Goal: Transaction & Acquisition: Purchase product/service

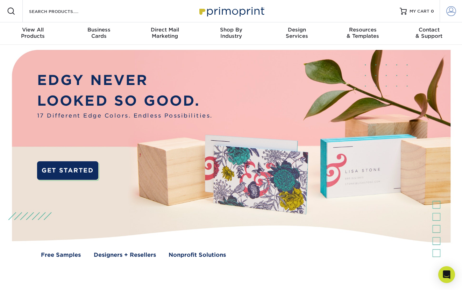
click at [450, 11] on span at bounding box center [451, 11] width 10 height 10
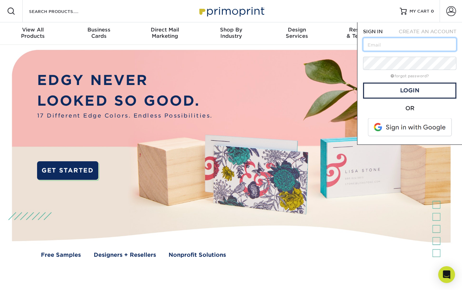
click at [405, 46] on input "text" at bounding box center [409, 44] width 93 height 13
type input "kate"
click at [410, 76] on link "forgot password?" at bounding box center [409, 76] width 38 height 5
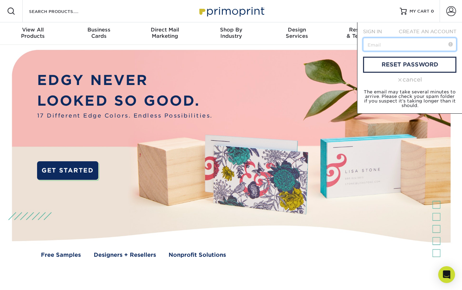
click at [393, 46] on input "text" at bounding box center [409, 44] width 93 height 13
type input "[PERSON_NAME][EMAIL_ADDRESS][DOMAIN_NAME]"
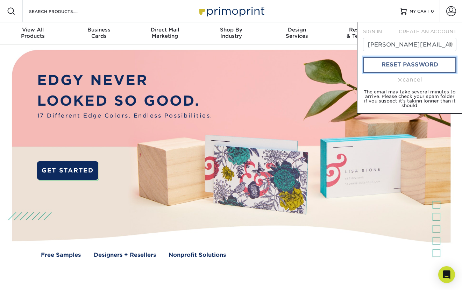
click at [396, 65] on link "reset password" at bounding box center [409, 65] width 93 height 16
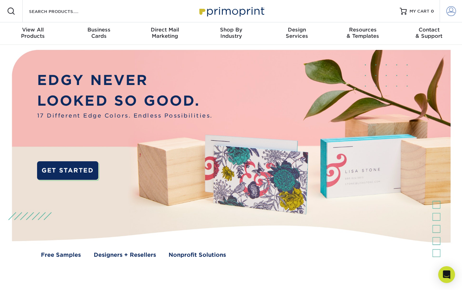
click at [453, 11] on span at bounding box center [451, 11] width 10 height 10
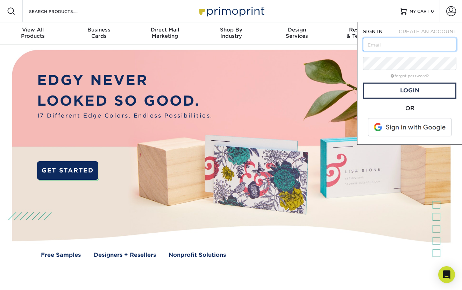
click at [386, 41] on input "text" at bounding box center [409, 44] width 93 height 13
click at [386, 42] on input "text" at bounding box center [409, 44] width 93 height 13
type input "[PERSON_NAME][EMAIL_ADDRESS][DOMAIN_NAME]"
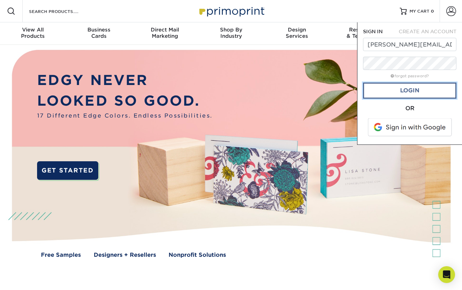
click at [408, 89] on link "Login" at bounding box center [409, 90] width 93 height 16
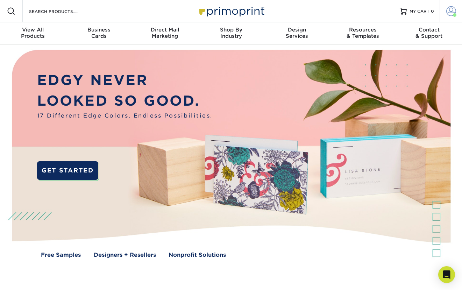
click at [449, 12] on span at bounding box center [451, 11] width 10 height 10
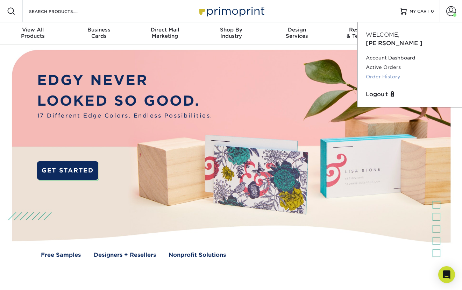
click at [388, 72] on link "Order History" at bounding box center [409, 76] width 88 height 9
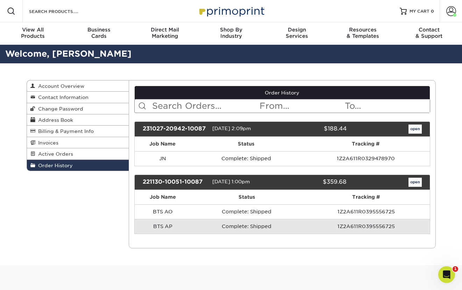
drag, startPoint x: 0, startPoint y: 0, endPoint x: 389, endPoint y: 64, distance: 394.4
click at [392, 65] on div "Order History Account Overview Contact Information Change Password Address Book…" at bounding box center [230, 164] width 419 height 202
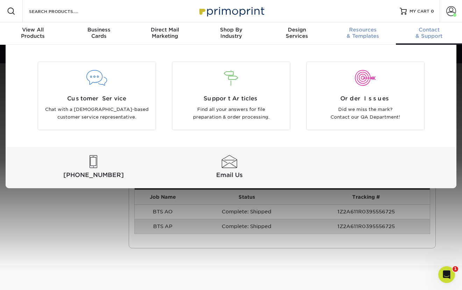
click at [367, 33] on div "Resources & Templates" at bounding box center [363, 33] width 66 height 13
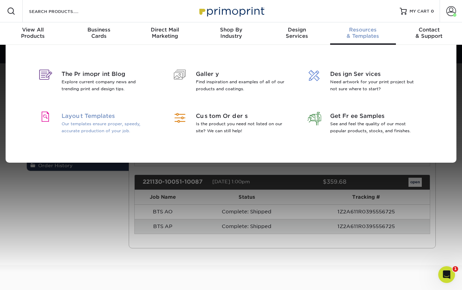
click at [117, 125] on p "Our templates ensure proper, speedy, accurate production of your job." at bounding box center [106, 127] width 91 height 14
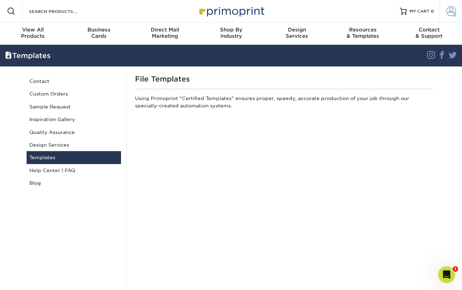
click at [450, 11] on span at bounding box center [451, 11] width 10 height 10
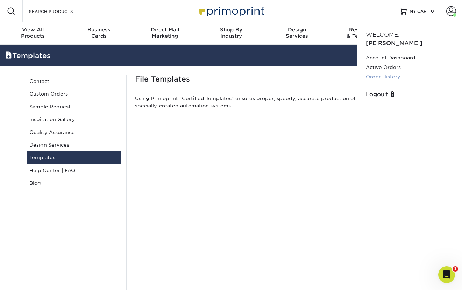
click at [389, 72] on link "Order History" at bounding box center [409, 76] width 88 height 9
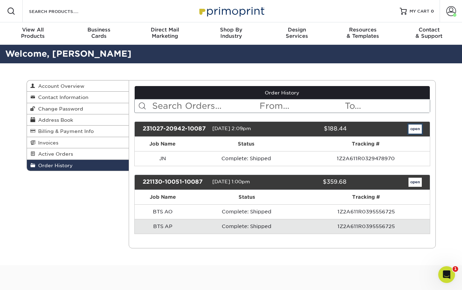
click at [412, 129] on link "open" at bounding box center [414, 128] width 13 height 9
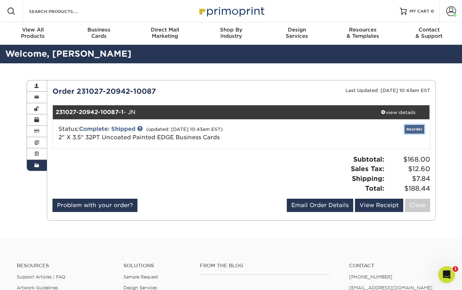
click at [417, 129] on link "Reorder" at bounding box center [414, 129] width 20 height 9
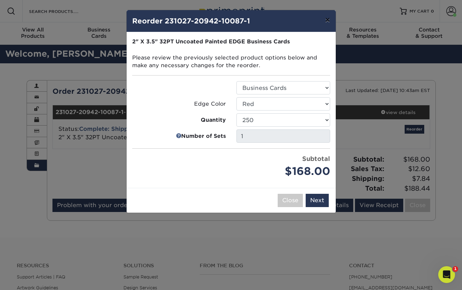
click at [329, 23] on button "×" at bounding box center [327, 20] width 16 height 20
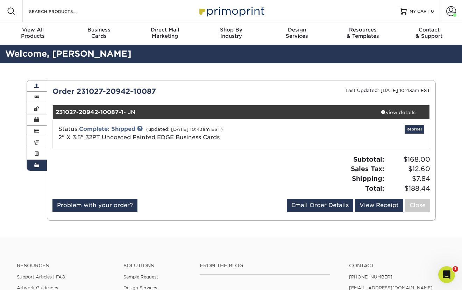
click at [39, 88] on link "Account Overview" at bounding box center [37, 85] width 20 height 11
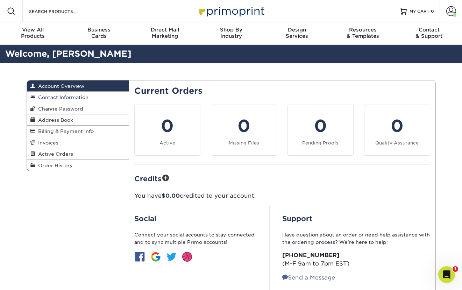
click at [51, 96] on span "Contact Information" at bounding box center [61, 97] width 53 height 6
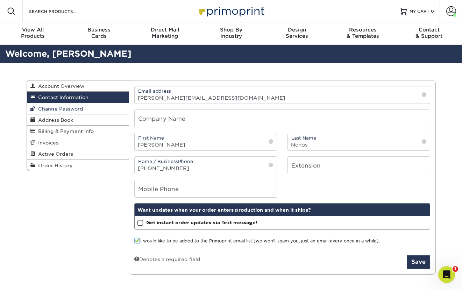
click at [52, 107] on span "Change Password" at bounding box center [59, 109] width 48 height 6
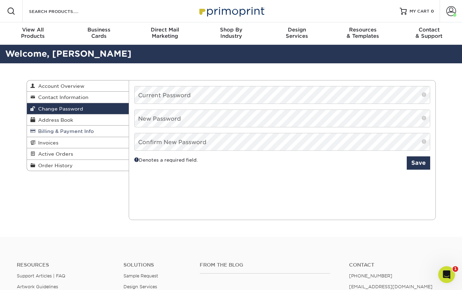
click at [52, 130] on span "Billing & Payment Info" at bounding box center [64, 131] width 58 height 6
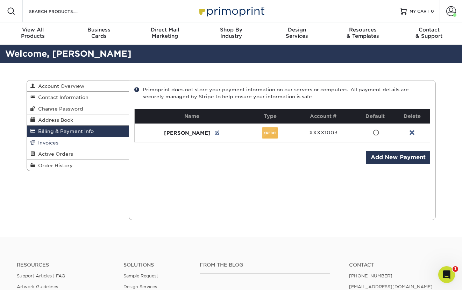
click at [52, 143] on span "Invoices" at bounding box center [46, 143] width 23 height 6
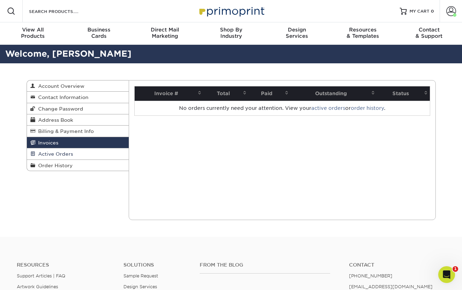
click at [55, 154] on span "Active Orders" at bounding box center [54, 154] width 38 height 6
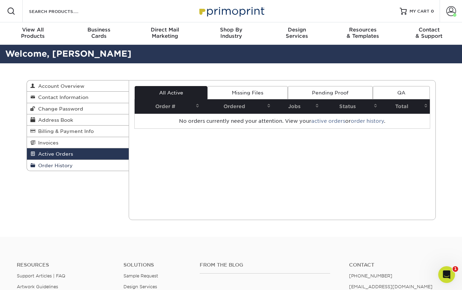
click at [56, 167] on span "Order History" at bounding box center [53, 165] width 37 height 6
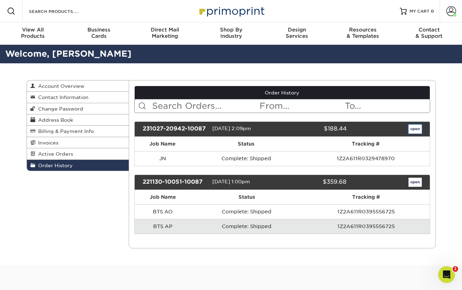
click at [416, 128] on link "open" at bounding box center [414, 128] width 13 height 9
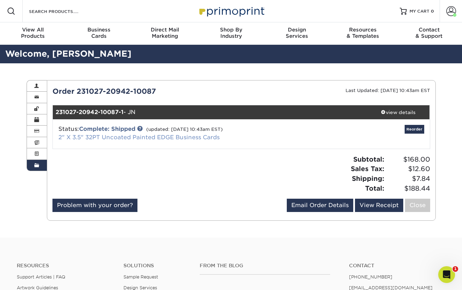
click at [154, 135] on link "2" X 3.5" 32PT Uncoated Painted EDGE Business Cards" at bounding box center [138, 137] width 161 height 7
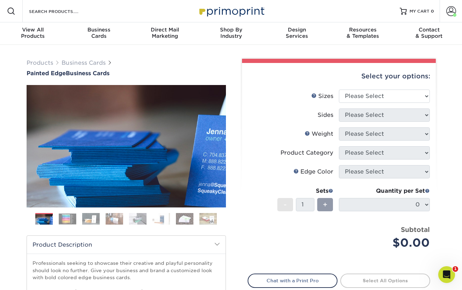
scroll to position [1, 0]
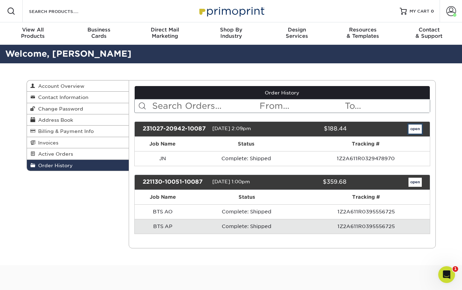
click at [415, 129] on link "open" at bounding box center [414, 128] width 13 height 9
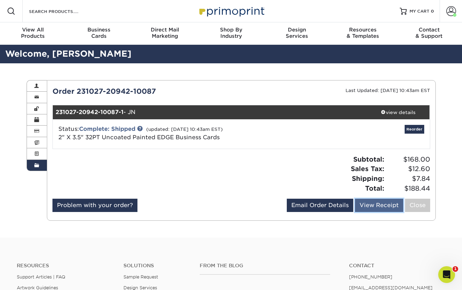
click at [374, 204] on link "View Receipt" at bounding box center [379, 204] width 48 height 13
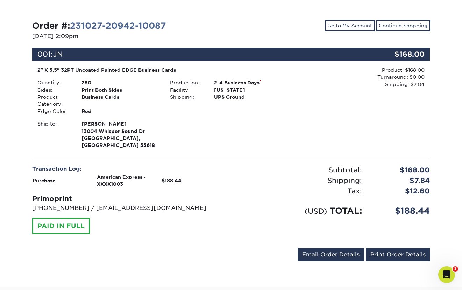
scroll to position [68, 0]
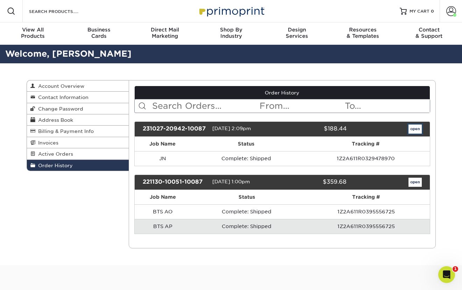
click at [413, 130] on link "open" at bounding box center [414, 128] width 13 height 9
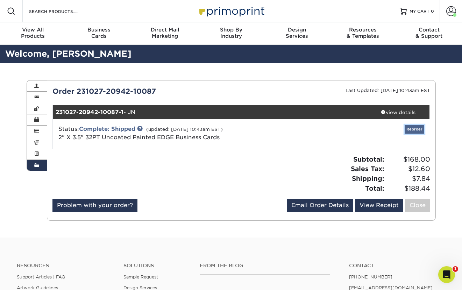
click at [412, 127] on link "Reorder" at bounding box center [414, 129] width 20 height 9
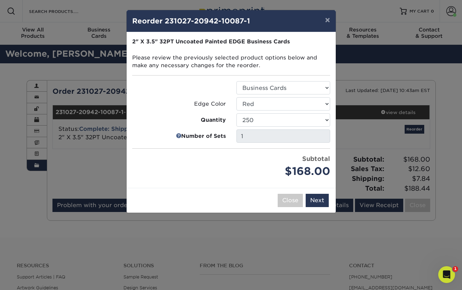
drag, startPoint x: 172, startPoint y: 133, endPoint x: 201, endPoint y: 138, distance: 29.4
click at [172, 133] on label "Number of Sets" at bounding box center [179, 136] width 94 height 8
click at [328, 21] on button "×" at bounding box center [327, 20] width 16 height 20
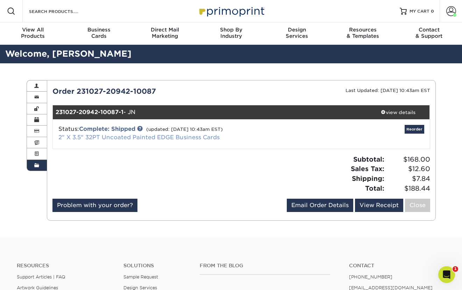
click at [178, 136] on link "2" X 3.5" 32PT Uncoated Painted EDGE Business Cards" at bounding box center [138, 137] width 161 height 7
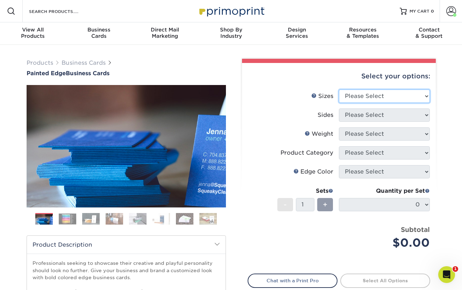
click at [356, 96] on select "Please Select 2" x 3.5" - Standard 2.125" x 3.375" - European 2.5" x 2.5" - Squ…" at bounding box center [384, 95] width 91 height 13
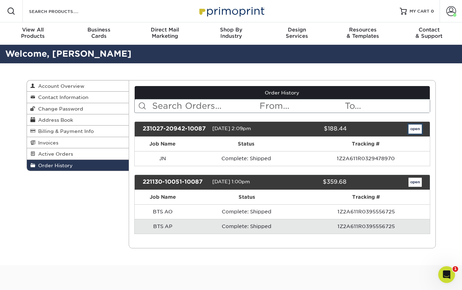
click at [417, 128] on link "open" at bounding box center [414, 128] width 13 height 9
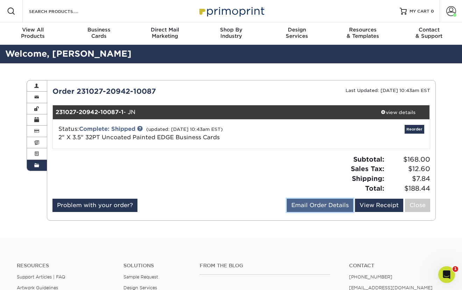
click at [325, 207] on link "Email Order Details" at bounding box center [320, 204] width 66 height 13
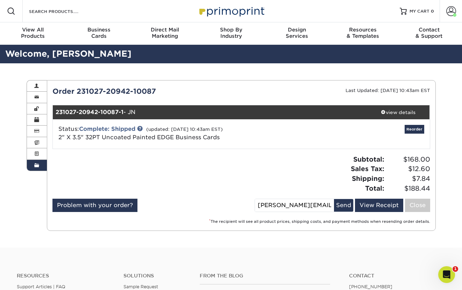
click at [132, 226] on div "Current Orders 0 Active 0 Missing Files" at bounding box center [241, 155] width 389 height 151
click at [287, 170] on div "Subtotal: $168.00 Sales Tax: $12.60 Shipping: $7.84 Total: $188.44" at bounding box center [338, 173] width 194 height 38
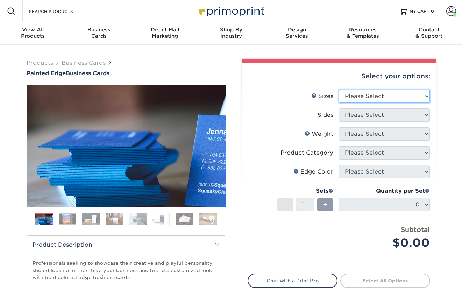
click at [380, 98] on select "Please Select 2" x 3.5" - Standard 2.125" x 3.375" - European 2.5" x 2.5" - Squ…" at bounding box center [384, 95] width 91 height 13
select select "2.00x3.50"
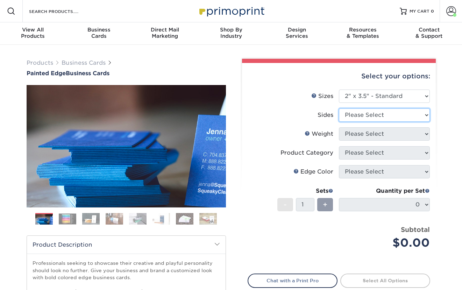
click at [377, 114] on select "Please Select Print Both Sides Print Front Only" at bounding box center [384, 114] width 91 height 13
select select "13abbda7-1d64-4f25-8bb2-c179b224825d"
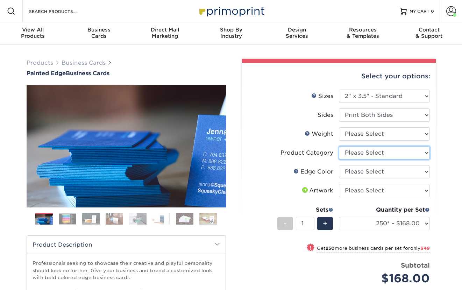
click at [349, 152] on select "Please Select Business Cards" at bounding box center [384, 152] width 91 height 13
select select "3b5148f1-0588-4f88-a218-97bcfdce65c1"
click at [359, 135] on select "Please Select 32PTUC" at bounding box center [384, 133] width 91 height 13
select select "32PTUC"
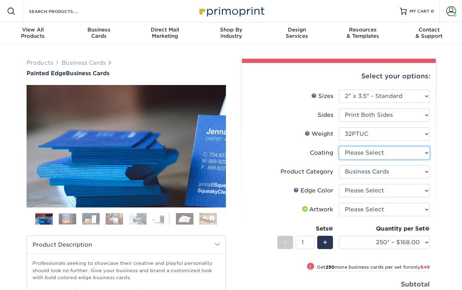
click at [361, 152] on select at bounding box center [384, 152] width 91 height 13
select select "3e7618de-abca-4bda-9f97-8b9129e913d8"
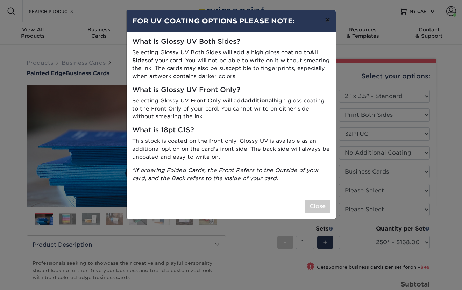
click at [328, 20] on button "×" at bounding box center [327, 20] width 16 height 20
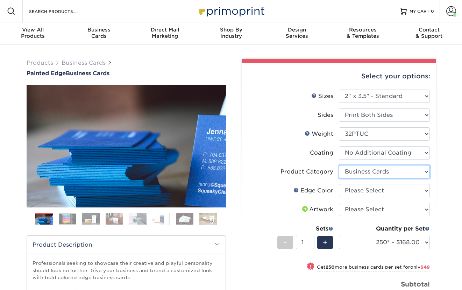
click at [379, 174] on select "Please Select Business Cards" at bounding box center [384, 171] width 91 height 13
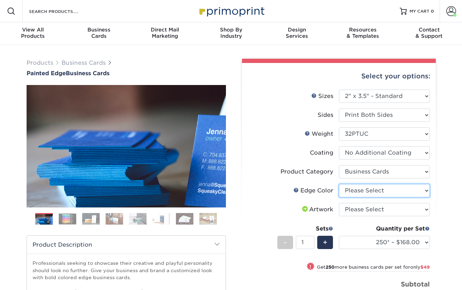
click at [381, 190] on select "Please Select Charcoal Black Brown Blue Pearlescent Blue Pearlescent Gold Pearl…" at bounding box center [384, 190] width 91 height 13
select select "1ae850e6-61c5-45b7-a71d-f488378c5a25"
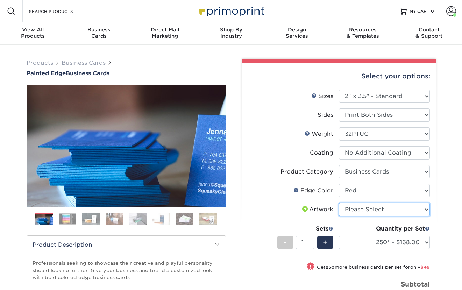
click at [388, 210] on select "Please Select I will upload files I need a design - $100" at bounding box center [384, 209] width 91 height 13
select select "upload"
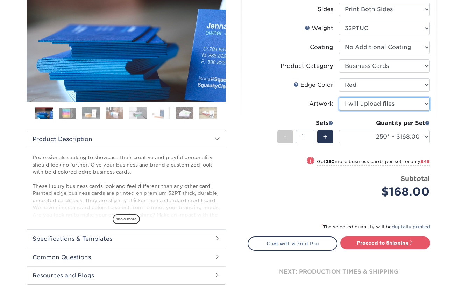
scroll to position [87, 0]
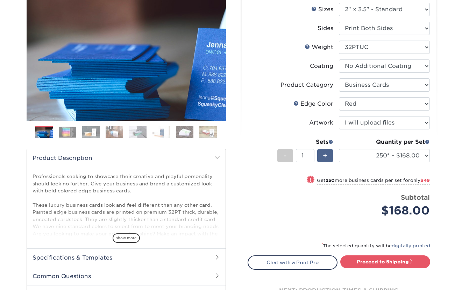
click at [327, 153] on div "+" at bounding box center [325, 155] width 16 height 13
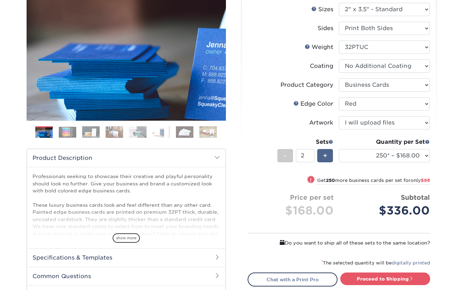
click at [327, 153] on span "+" at bounding box center [325, 155] width 5 height 10
type input "3"
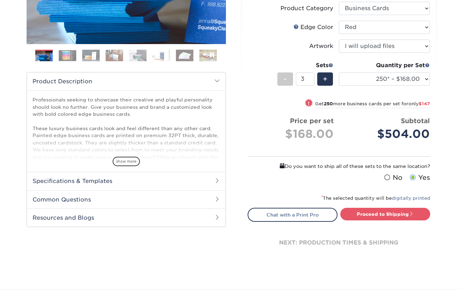
scroll to position [163, 0]
click at [216, 179] on span at bounding box center [217, 181] width 6 height 6
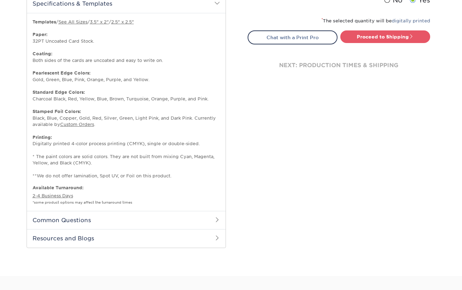
scroll to position [340, 0]
click at [215, 218] on span at bounding box center [217, 220] width 6 height 6
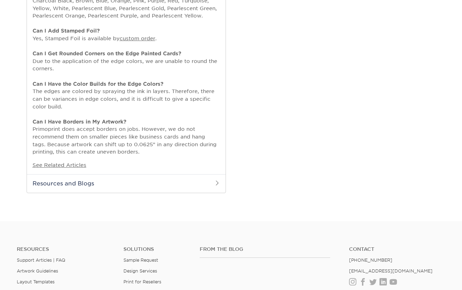
scroll to position [598, 0]
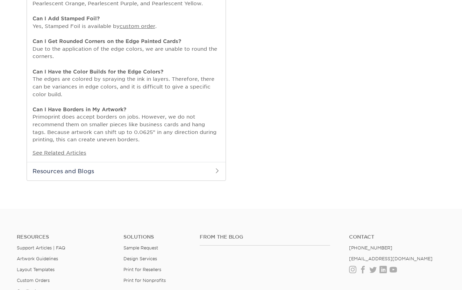
click at [219, 171] on span at bounding box center [217, 171] width 6 height 6
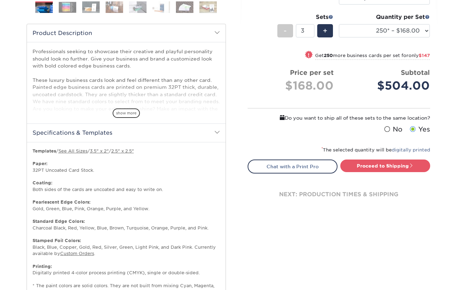
scroll to position [165, 0]
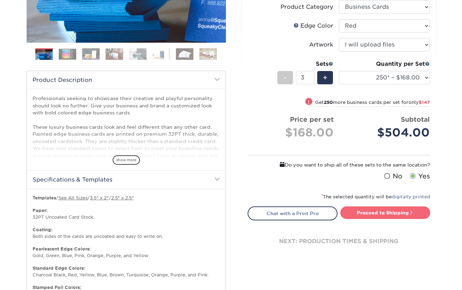
click at [365, 211] on link "Proceed to Shipping" at bounding box center [385, 212] width 90 height 13
type input "Set 1"
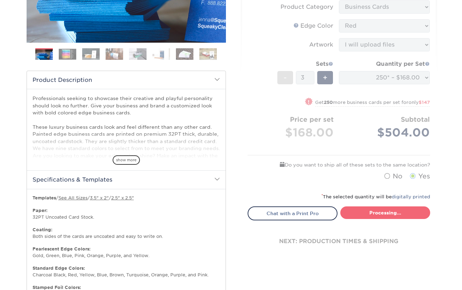
select select "b1d50ed3-fc81-464d-a1d8-d1915fbce704"
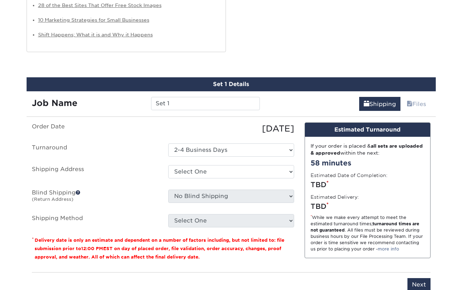
scroll to position [886, 0]
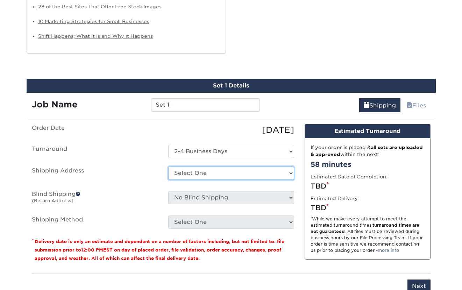
click at [249, 176] on select "Select One Whisper + Add New Address" at bounding box center [231, 172] width 126 height 13
select select "242192"
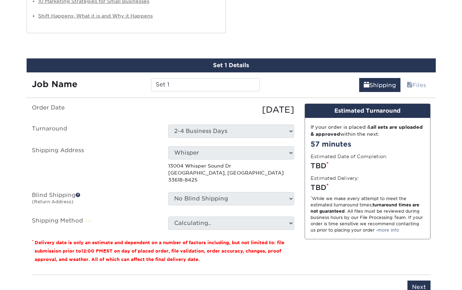
scroll to position [907, 0]
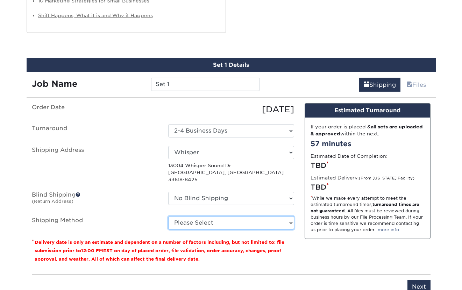
click at [255, 219] on select "Please Select 3 Day Shipping Service (+$20.06) Ground Shipping (+$20.27) 2 Day …" at bounding box center [231, 222] width 126 height 13
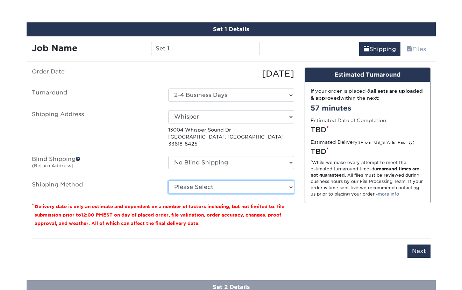
scroll to position [950, 0]
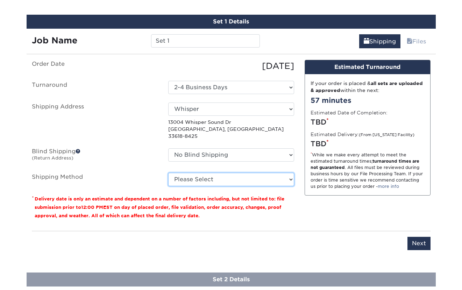
click at [243, 176] on select "Please Select 3 Day Shipping Service (+$20.06) Ground Shipping (+$20.27) 2 Day …" at bounding box center [231, 179] width 126 height 13
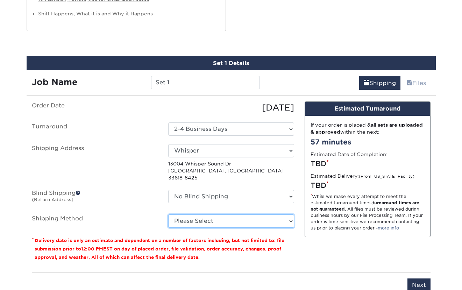
scroll to position [914, 0]
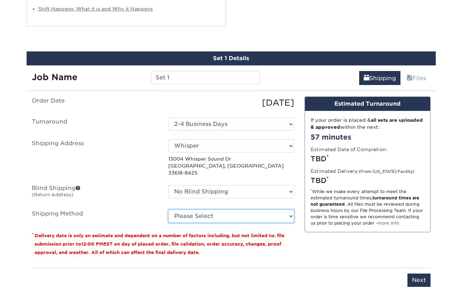
click at [218, 209] on select "Please Select 3 Day Shipping Service (+$20.06) Ground Shipping (+$20.27) 2 Day …" at bounding box center [231, 215] width 126 height 13
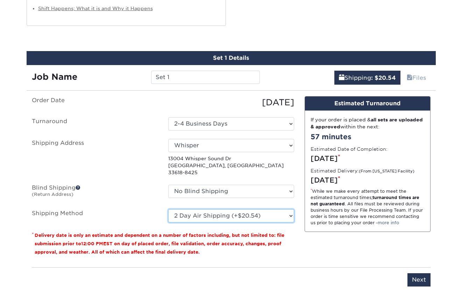
click at [234, 210] on select "Please Select 3 Day Shipping Service (+$20.06) Ground Shipping (+$20.27) 2 Day …" at bounding box center [231, 215] width 126 height 13
click at [230, 211] on select "Please Select 3 Day Shipping Service (+$20.06) Ground Shipping (+$20.27) 2 Day …" at bounding box center [231, 215] width 126 height 13
select select "02"
click at [281, 256] on div "You've choosen mailing services! If you have a csv address list please upload i…" at bounding box center [231, 195] width 398 height 198
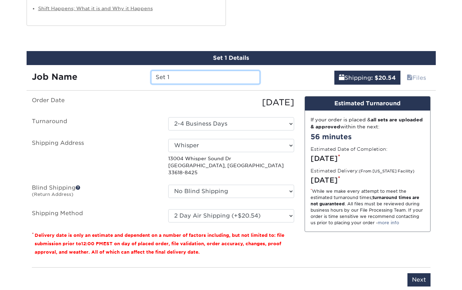
click at [196, 77] on input "Set 1" at bounding box center [205, 77] width 109 height 13
click at [418, 78] on link "Files" at bounding box center [416, 78] width 28 height 14
click at [180, 78] on input "Set 1" at bounding box center [205, 77] width 109 height 13
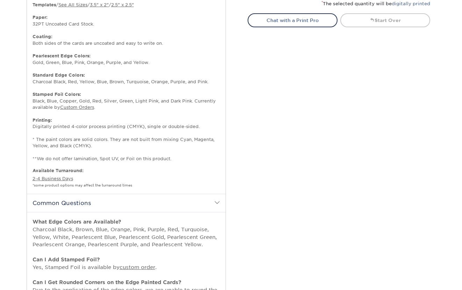
scroll to position [358, 0]
click at [215, 203] on span at bounding box center [217, 202] width 6 height 6
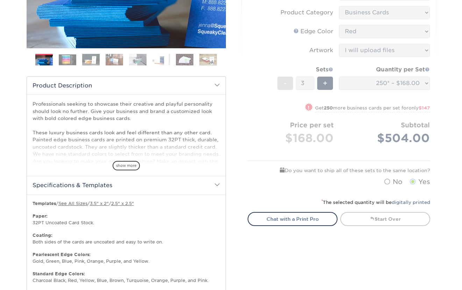
scroll to position [160, 0]
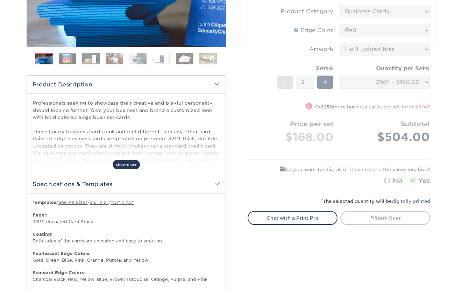
click at [132, 164] on span "show more" at bounding box center [126, 164] width 27 height 9
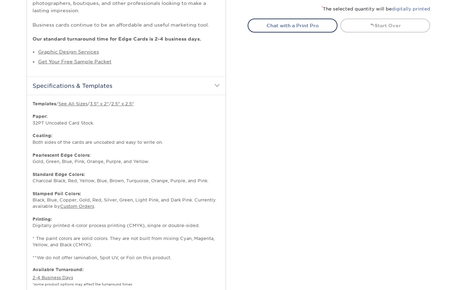
scroll to position [355, 0]
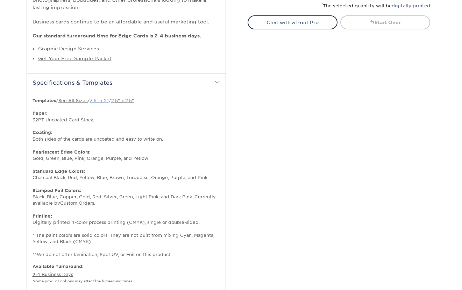
click at [103, 101] on link "3.5" x 2"" at bounding box center [99, 100] width 19 height 5
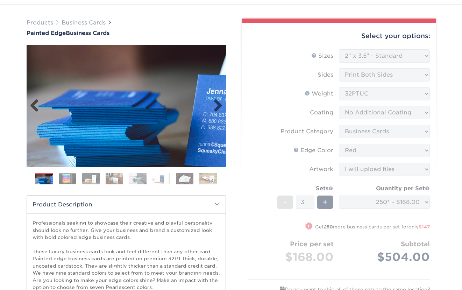
scroll to position [0, 0]
